Goal: Transaction & Acquisition: Purchase product/service

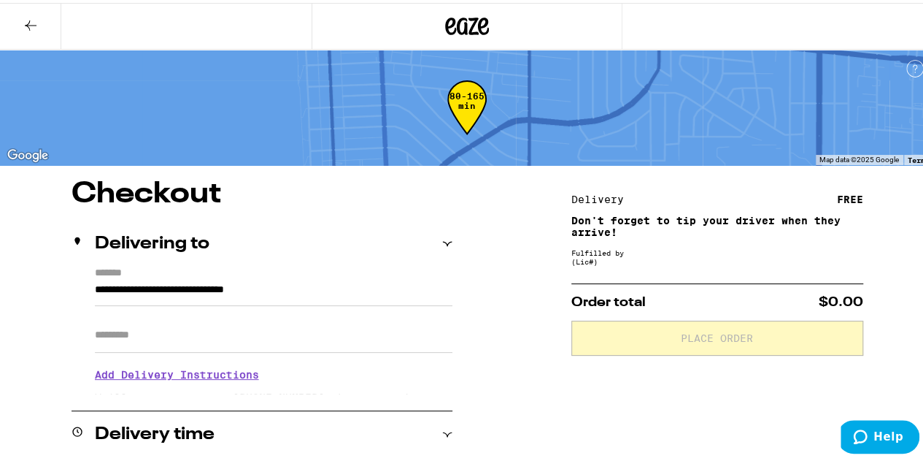
click at [561, 113] on div "80-165 min" at bounding box center [934, 396] width 934 height 584
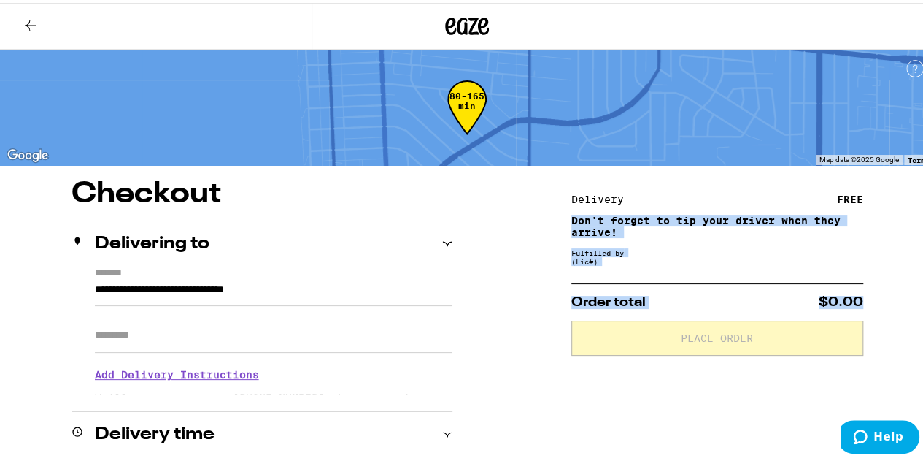
drag, startPoint x: 920, startPoint y: 189, endPoint x: 928, endPoint y: 295, distance: 106.1
click at [923, 295] on html "**********" at bounding box center [467, 455] width 934 height 910
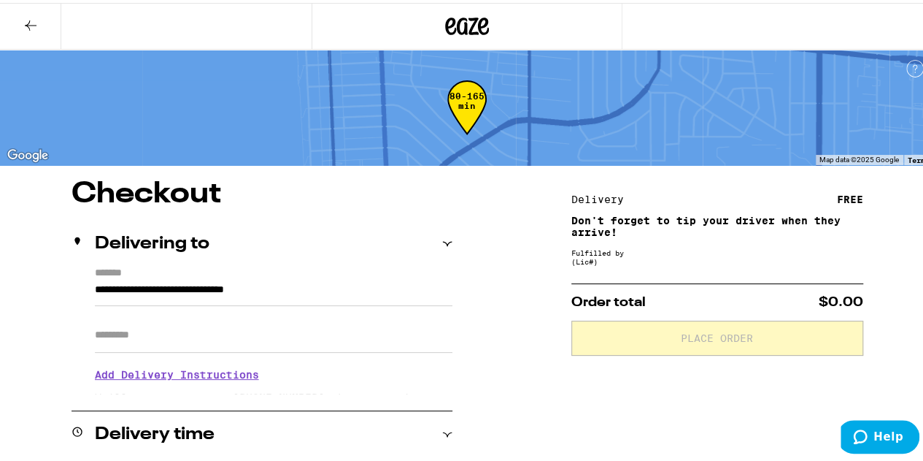
click at [31, 20] on icon at bounding box center [31, 23] width 18 height 18
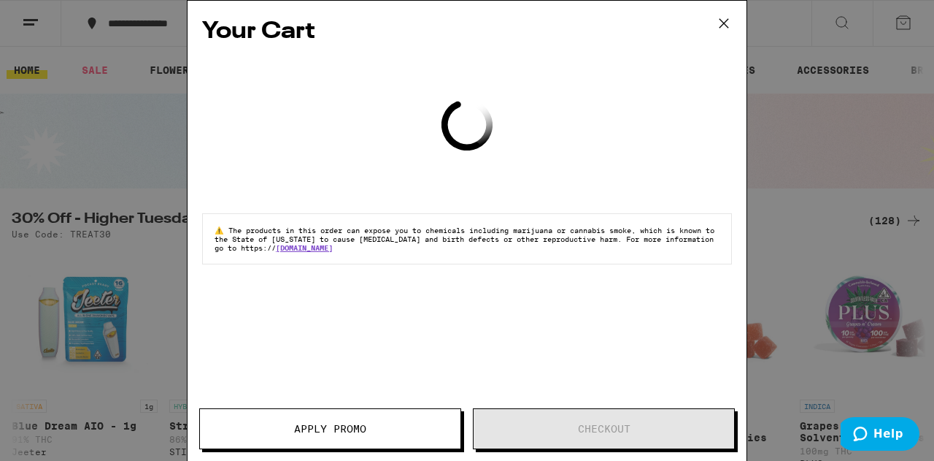
click at [728, 26] on icon at bounding box center [724, 23] width 22 height 22
click at [720, 22] on icon at bounding box center [724, 23] width 9 height 9
click at [723, 21] on icon at bounding box center [724, 23] width 22 height 22
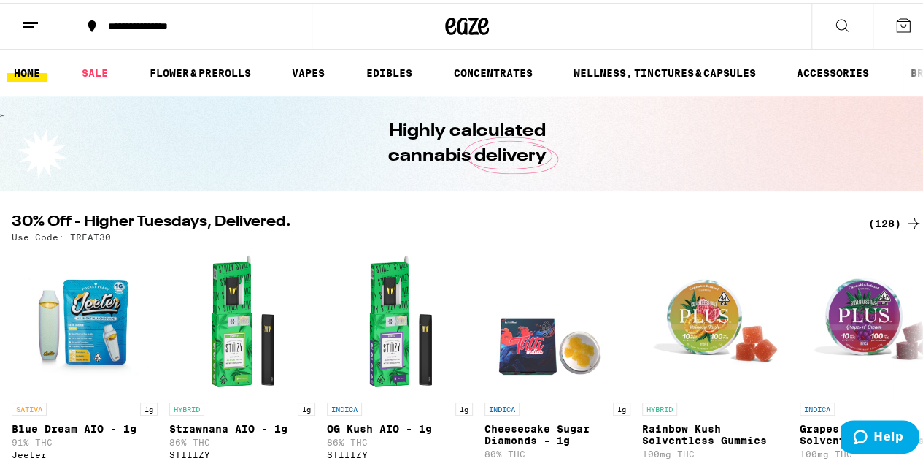
click at [898, 23] on icon at bounding box center [904, 23] width 18 height 18
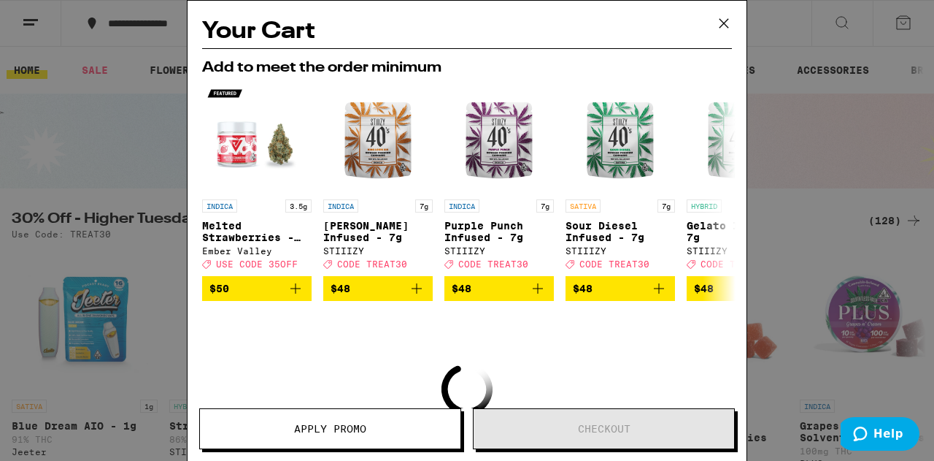
click at [726, 20] on icon at bounding box center [724, 23] width 22 height 22
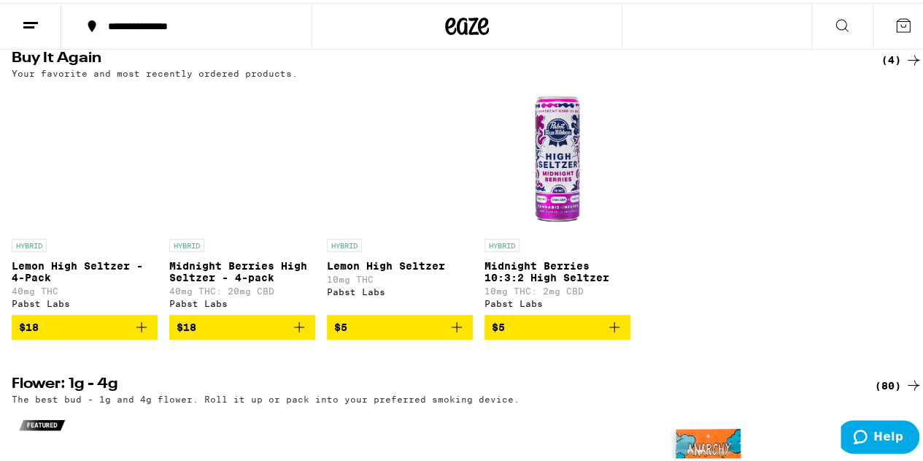
scroll to position [1216, 0]
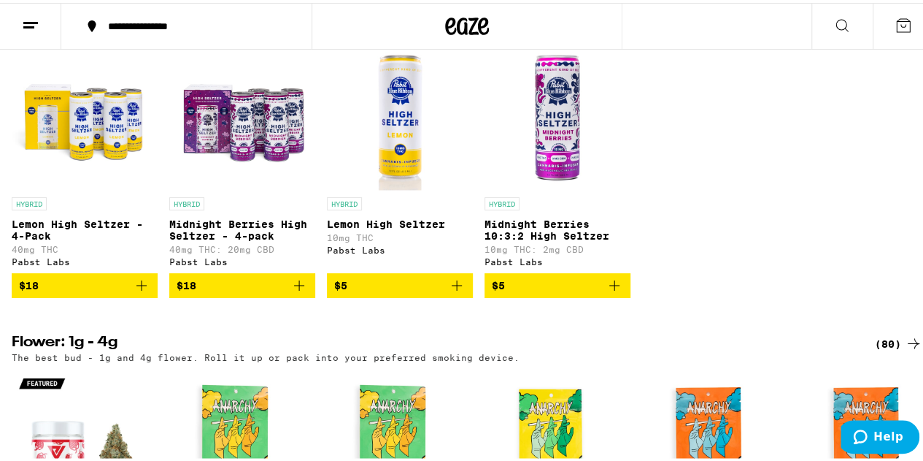
click at [143, 291] on icon "Add to bag" at bounding box center [142, 283] width 18 height 18
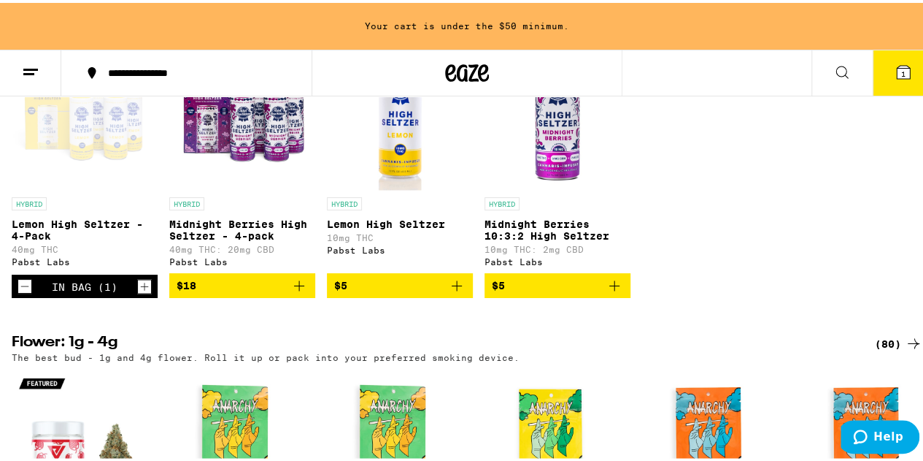
click at [143, 292] on icon "Increment" at bounding box center [144, 283] width 13 height 18
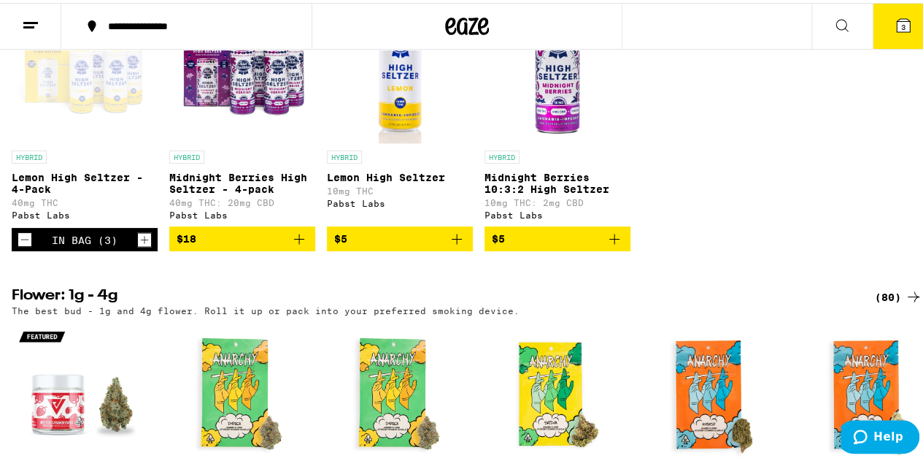
scroll to position [1216, 0]
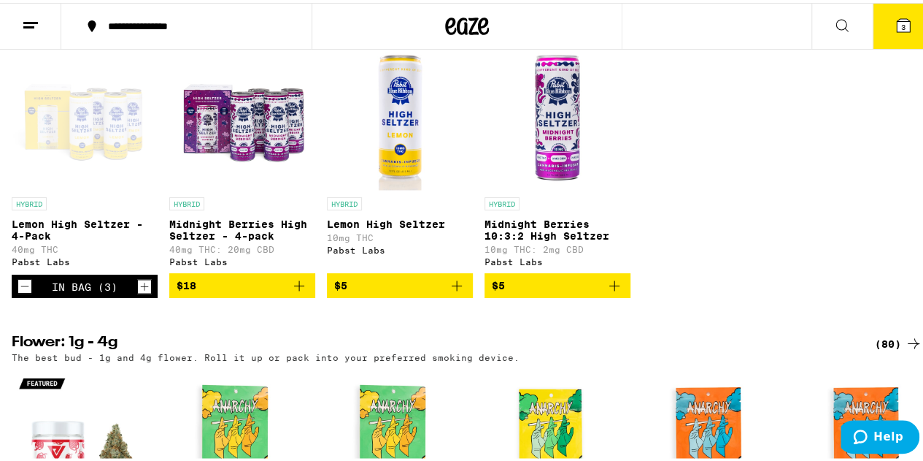
click at [143, 292] on icon "Increment" at bounding box center [144, 283] width 13 height 18
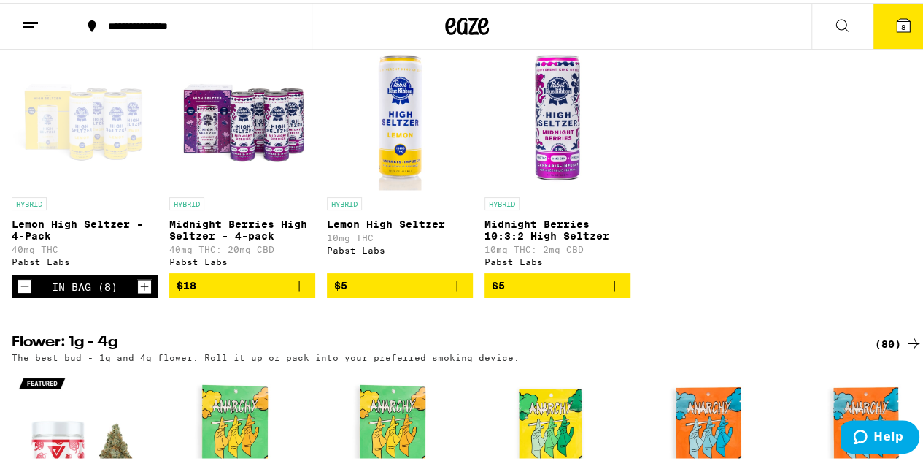
click at [143, 292] on icon "Increment" at bounding box center [144, 283] width 13 height 18
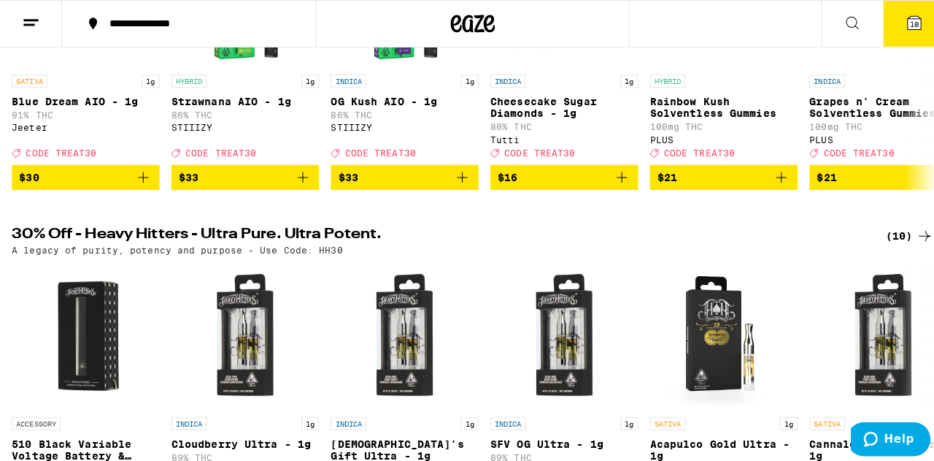
scroll to position [292, 0]
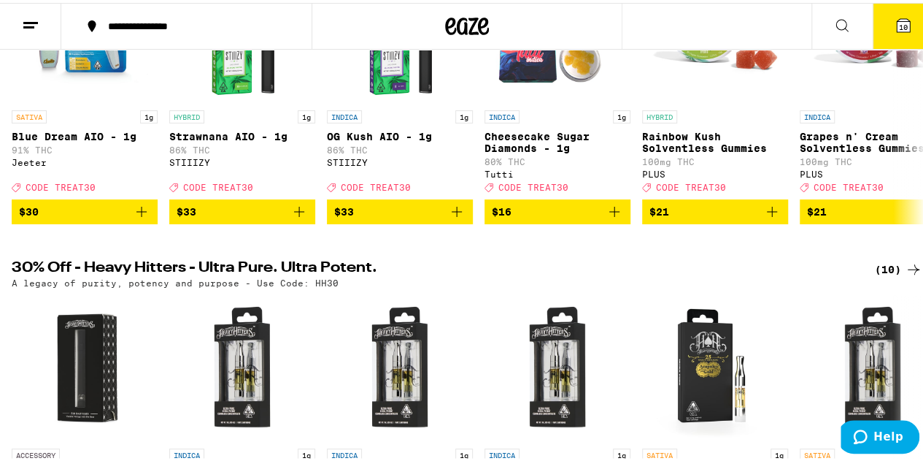
click at [899, 20] on span "10" at bounding box center [903, 24] width 9 height 9
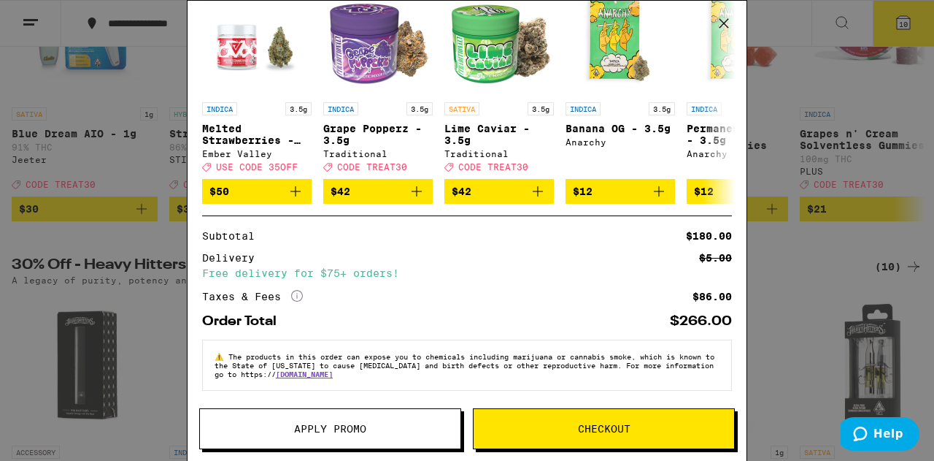
scroll to position [161, 0]
click at [620, 427] on span "Checkout" at bounding box center [604, 428] width 53 height 10
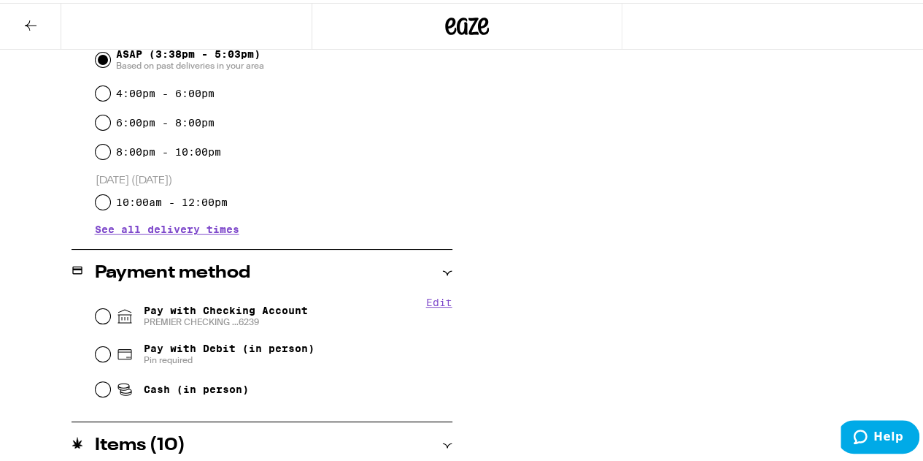
scroll to position [443, 0]
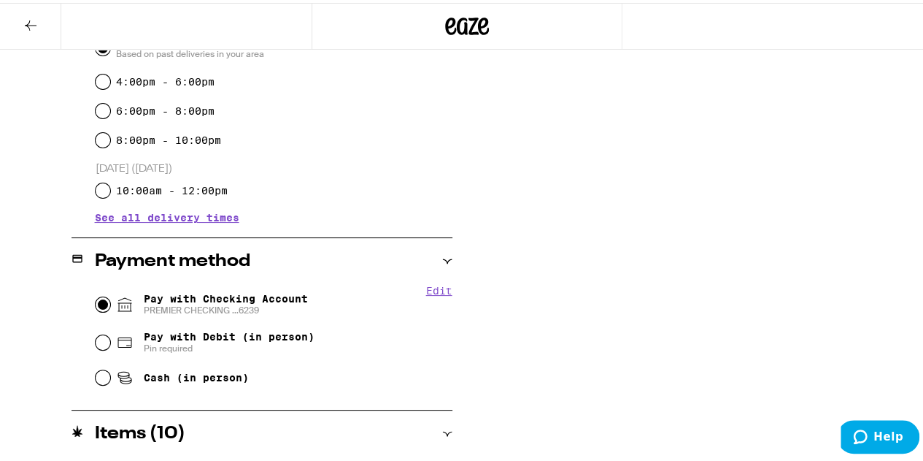
click at [107, 305] on input "Pay with Checking Account PREMIER CHECKING ...6239" at bounding box center [103, 301] width 15 height 15
radio input "true"
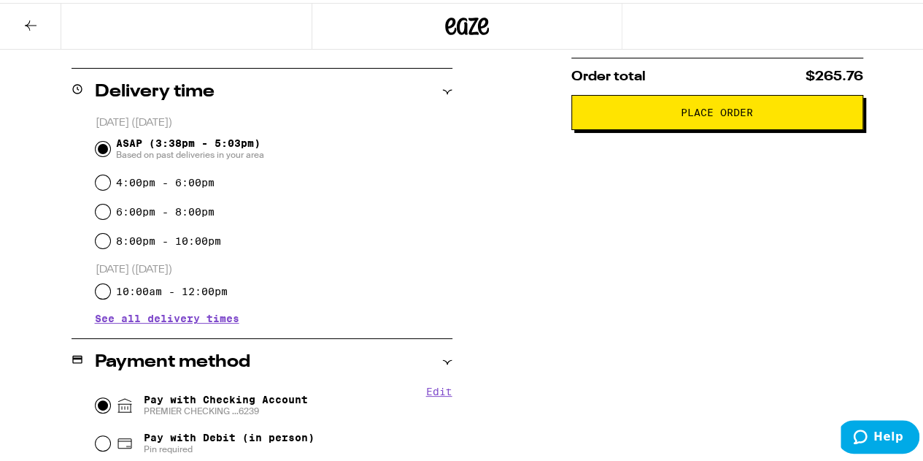
scroll to position [332, 0]
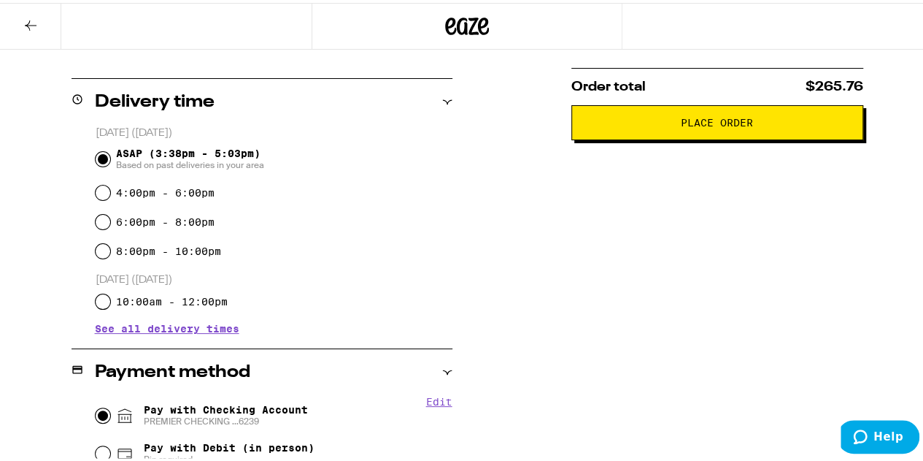
click at [715, 122] on span "Place Order" at bounding box center [717, 120] width 72 height 10
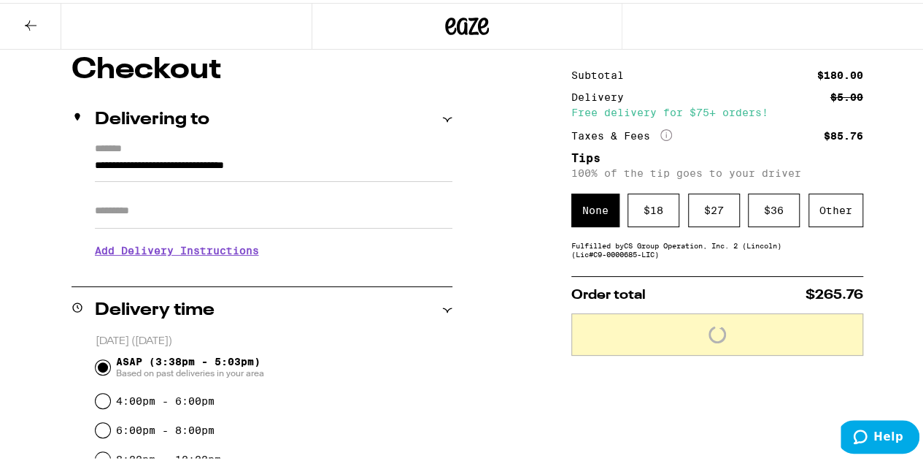
scroll to position [120, 0]
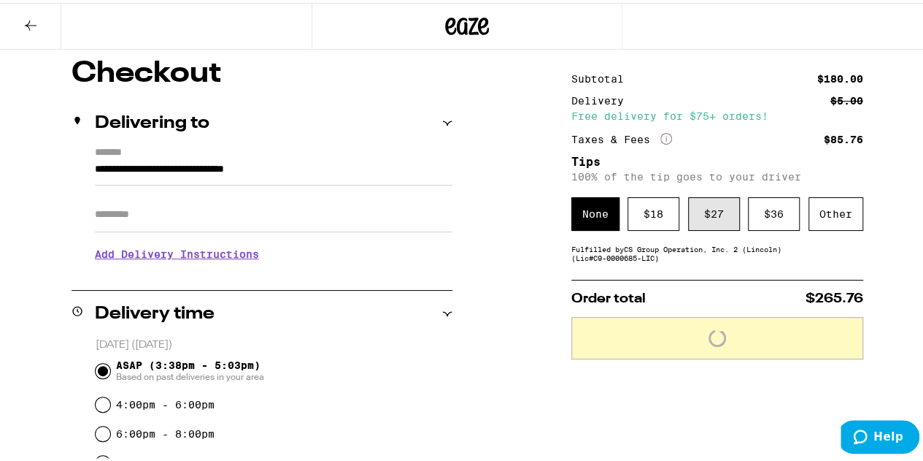
click at [713, 221] on div "$ 27" at bounding box center [714, 211] width 52 height 34
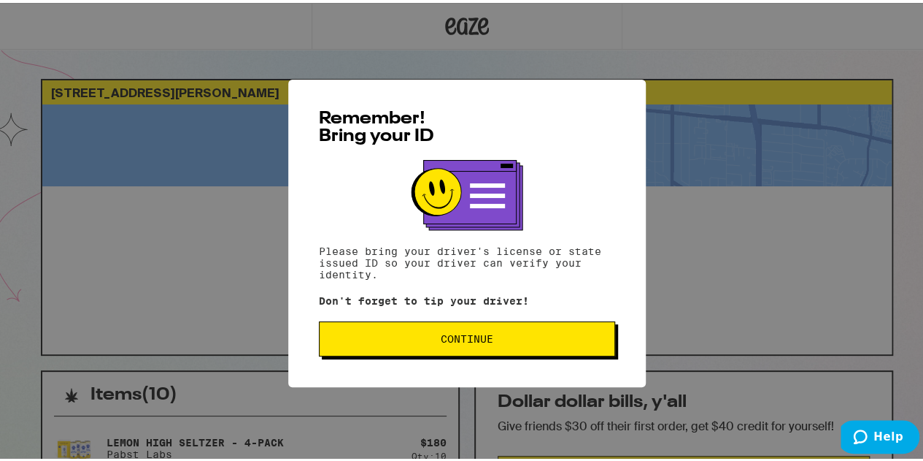
click at [472, 326] on button "Continue" at bounding box center [467, 335] width 296 height 35
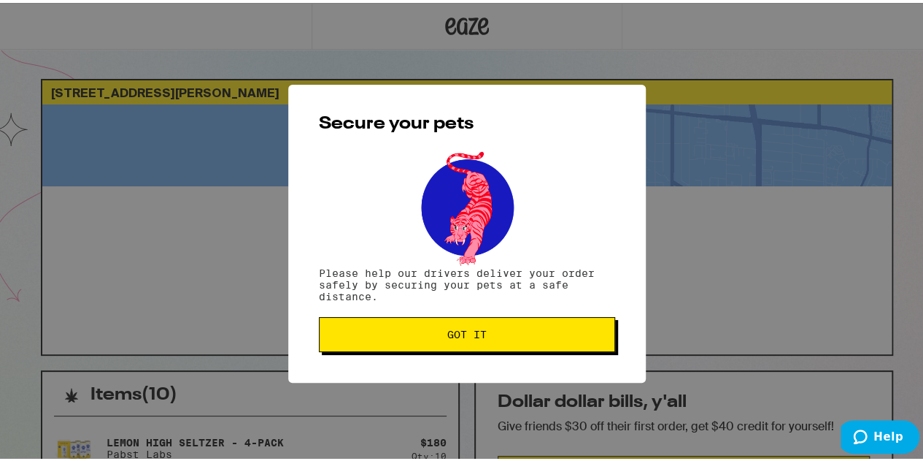
click at [469, 329] on span "Got it" at bounding box center [466, 331] width 39 height 10
